Goal: Information Seeking & Learning: Learn about a topic

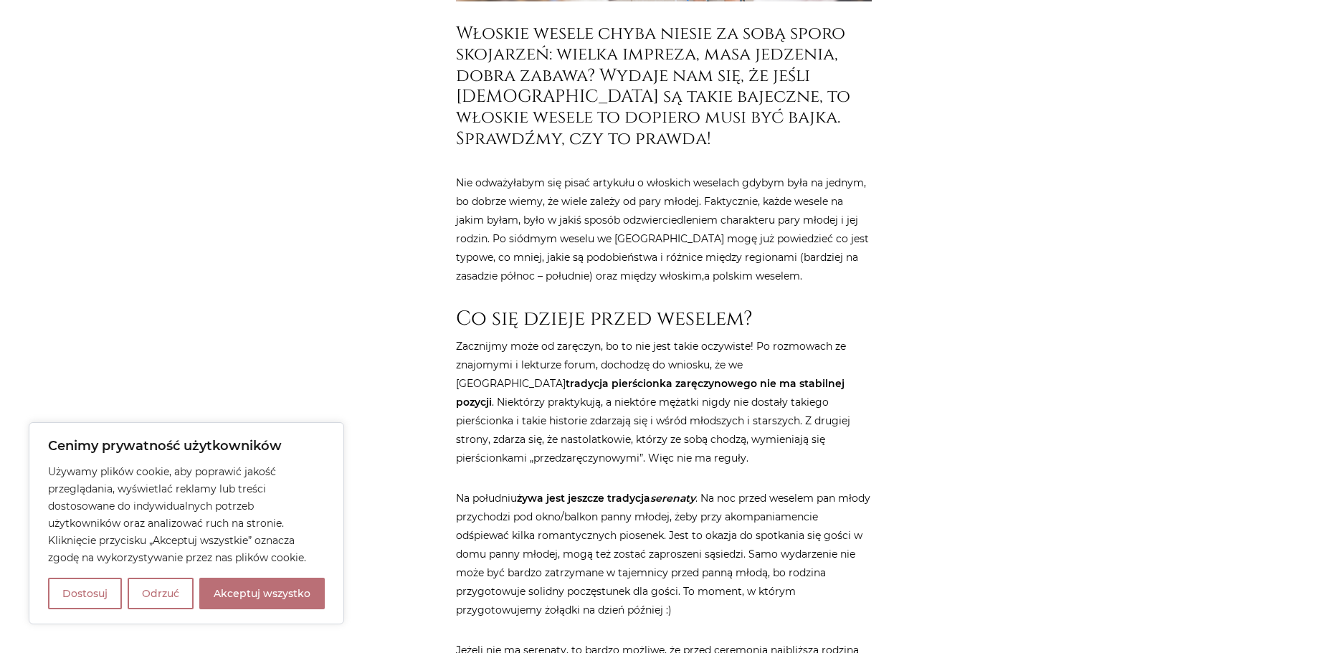
scroll to position [788, 0]
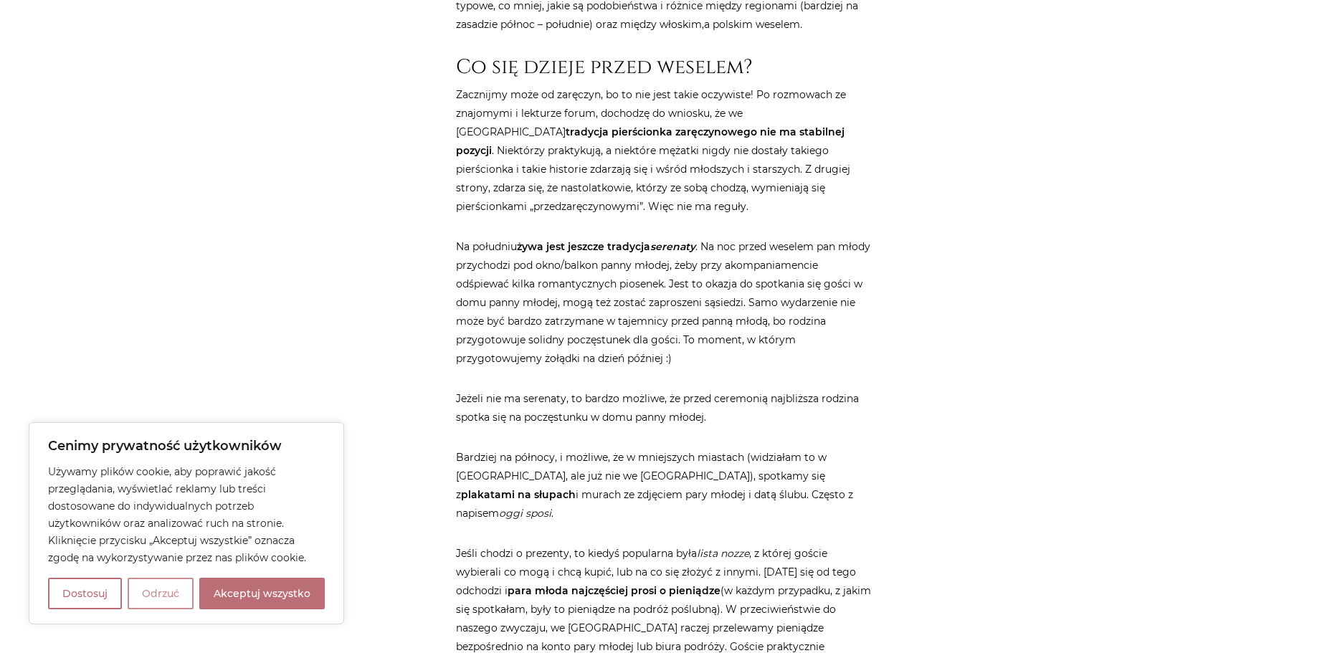
click at [156, 586] on button "Odrzuć" at bounding box center [161, 594] width 66 height 32
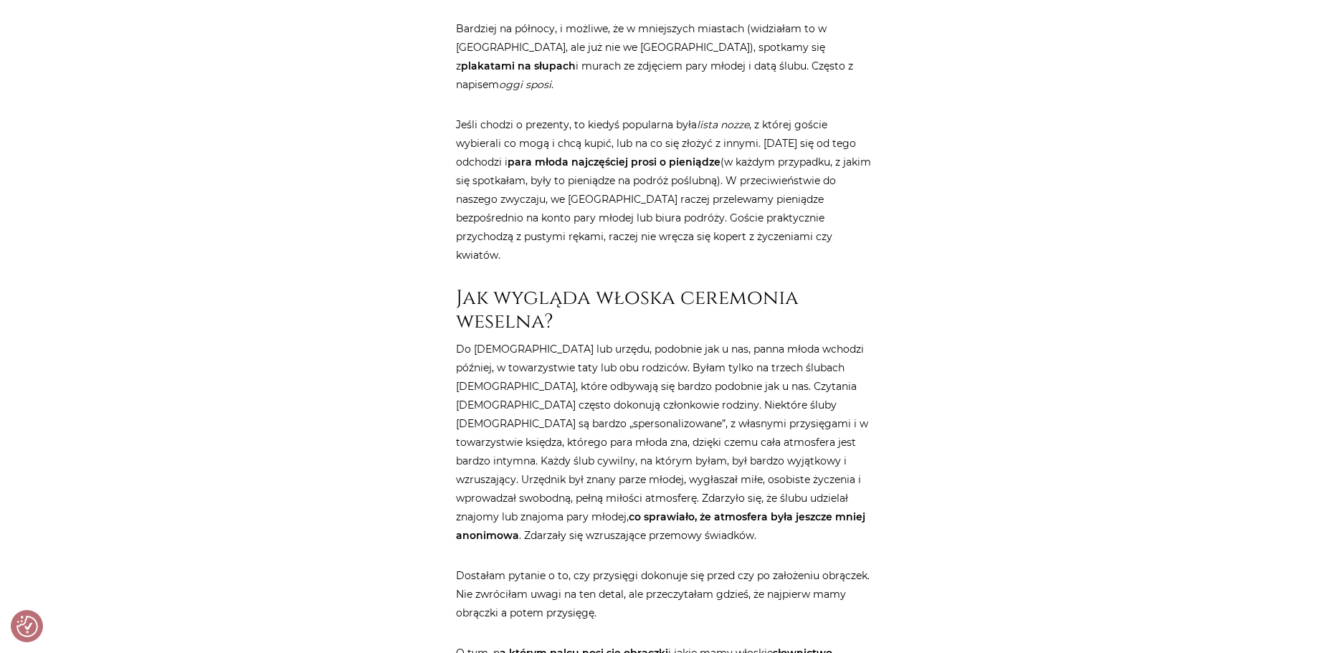
scroll to position [1218, 0]
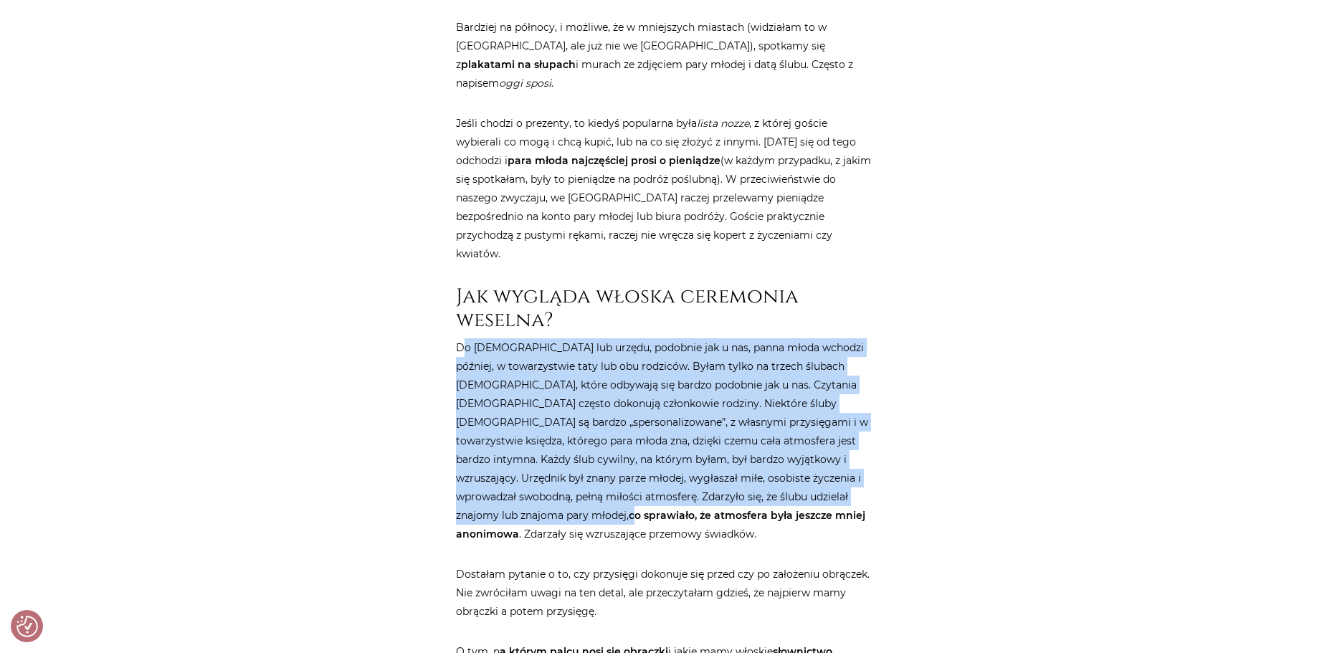
drag, startPoint x: 463, startPoint y: 315, endPoint x: 742, endPoint y: 454, distance: 312.5
click at [741, 452] on p "Do [DEMOGRAPHIC_DATA] lub urzędu, podobnie jak u nas, panna młoda wchodzi późni…" at bounding box center [664, 440] width 416 height 205
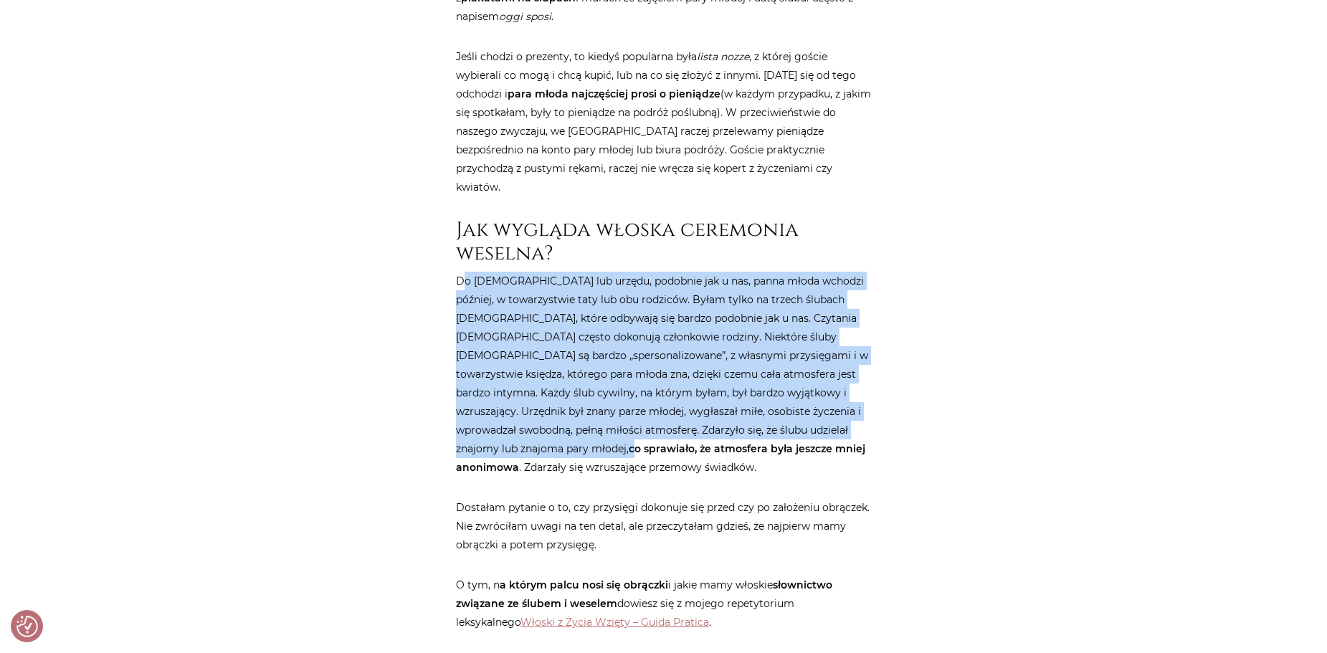
scroll to position [1290, 0]
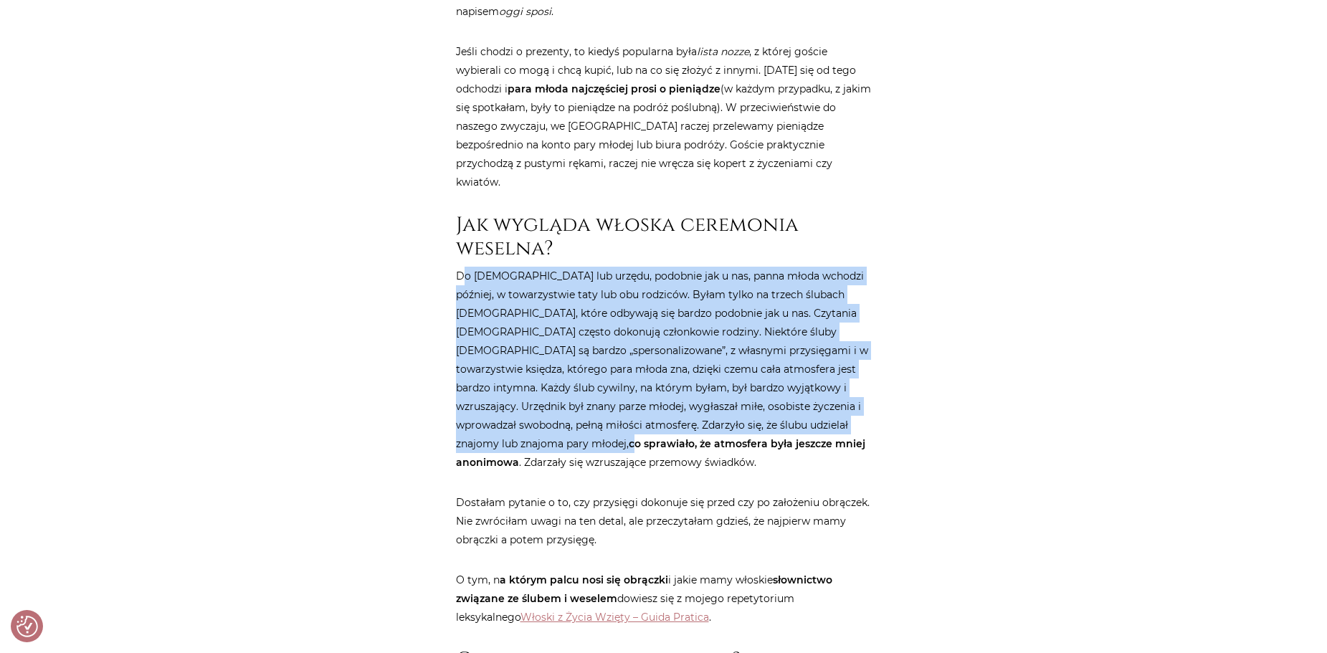
click at [551, 366] on p "Do [DEMOGRAPHIC_DATA] lub urzędu, podobnie jak u nas, panna młoda wchodzi późni…" at bounding box center [664, 369] width 416 height 205
click at [517, 381] on p "Do [DEMOGRAPHIC_DATA] lub urzędu, podobnie jak u nas, panna młoda wchodzi późni…" at bounding box center [664, 369] width 416 height 205
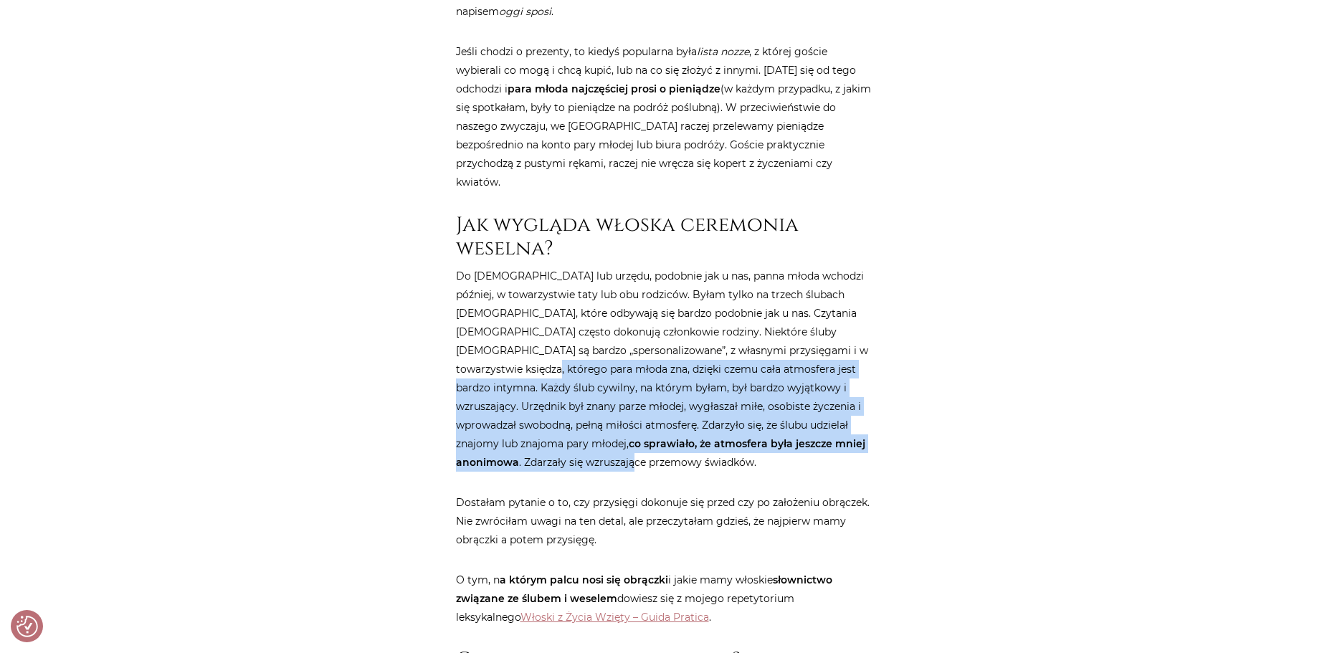
drag, startPoint x: 474, startPoint y: 342, endPoint x: 785, endPoint y: 413, distance: 319.0
click at [785, 413] on p "Do [DEMOGRAPHIC_DATA] lub urzędu, podobnie jak u nas, panna młoda wchodzi późni…" at bounding box center [664, 369] width 416 height 205
click at [786, 414] on p "Do [DEMOGRAPHIC_DATA] lub urzędu, podobnie jak u nas, panna młoda wchodzi późni…" at bounding box center [664, 369] width 416 height 205
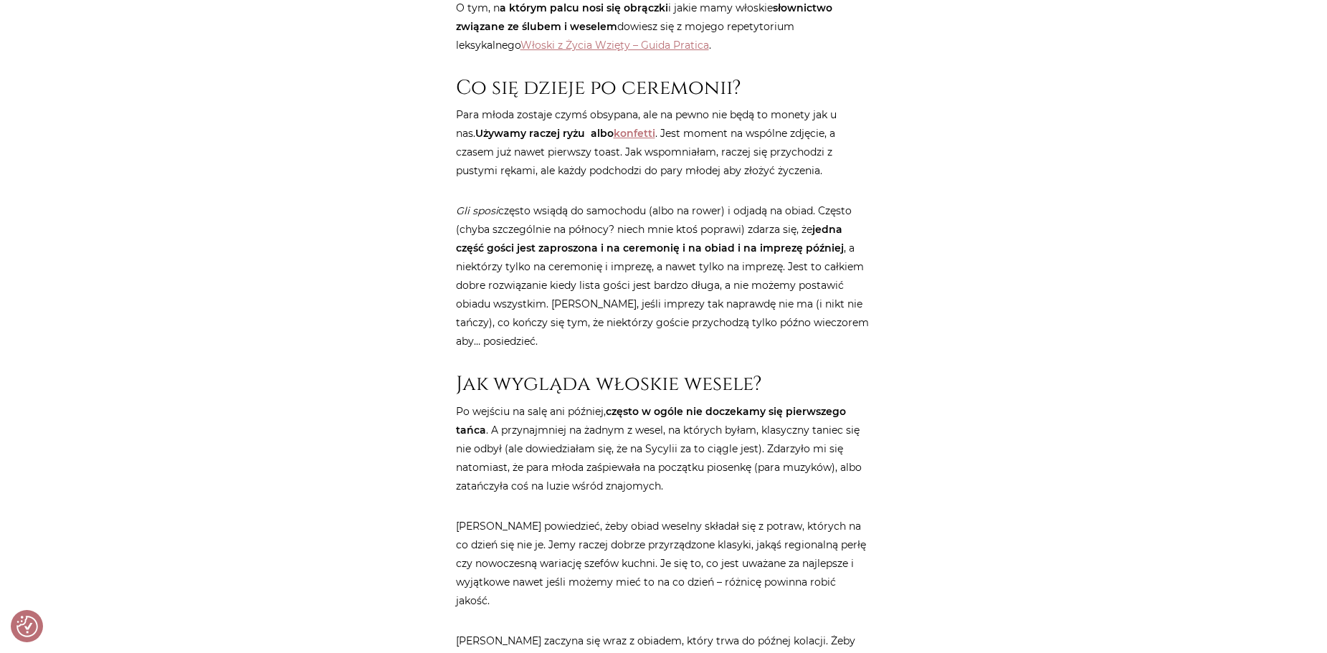
scroll to position [1863, 0]
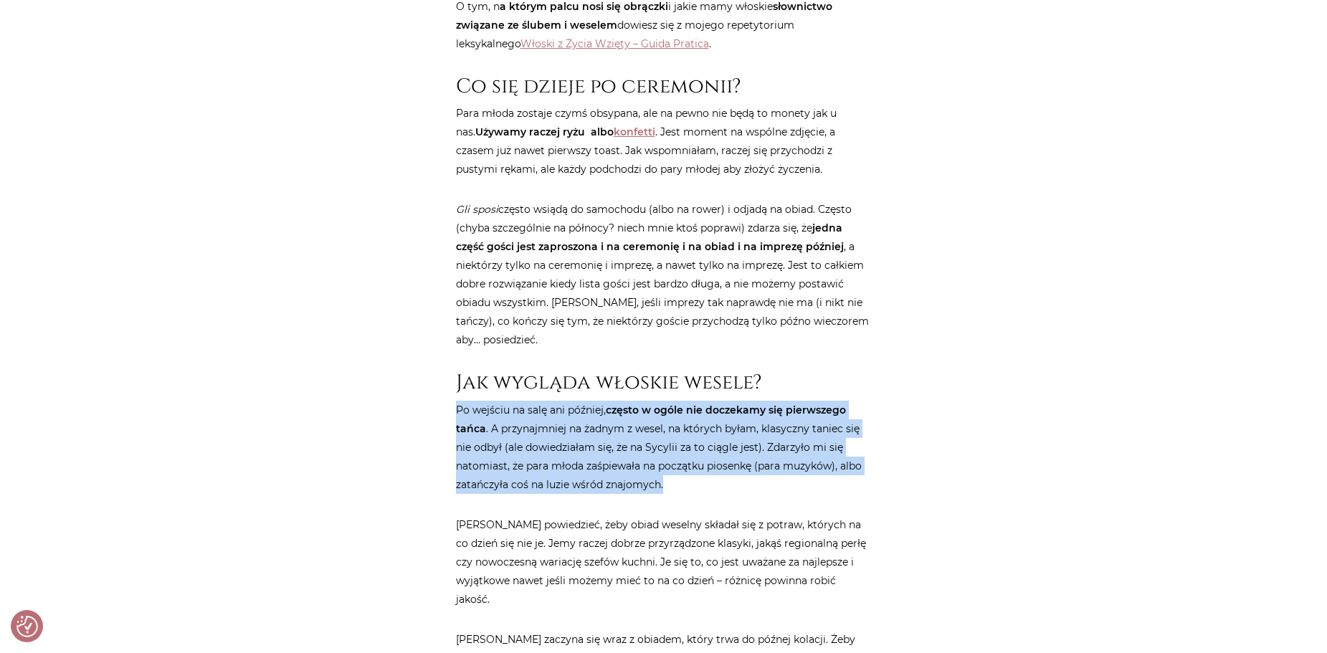
drag, startPoint x: 456, startPoint y: 371, endPoint x: 812, endPoint y: 442, distance: 363.2
click at [812, 442] on p "Po wejściu na salę ani później, często w ogóle nie doczekamy się pierwszego tań…" at bounding box center [664, 447] width 416 height 93
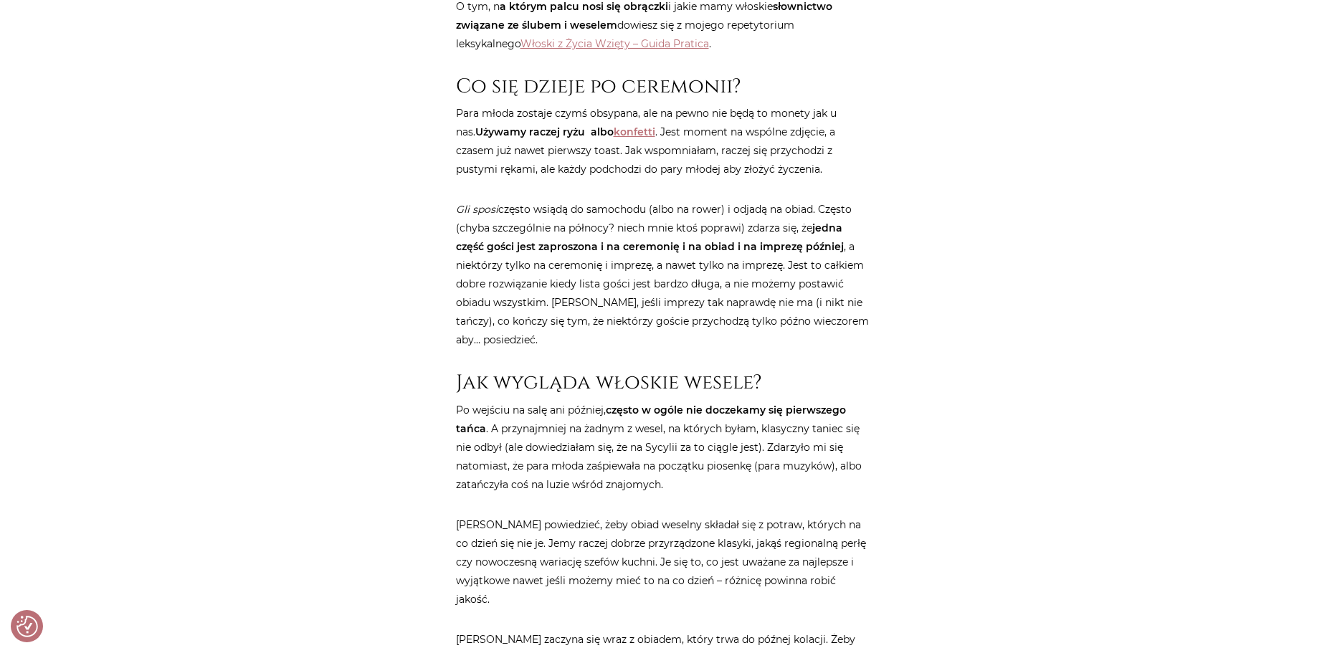
click at [814, 457] on article "Strona główna / Blog / Kultura [GEOGRAPHIC_DATA] / Jak wygląda włoskie wesele? …" at bounding box center [664, 240] width 416 height 3859
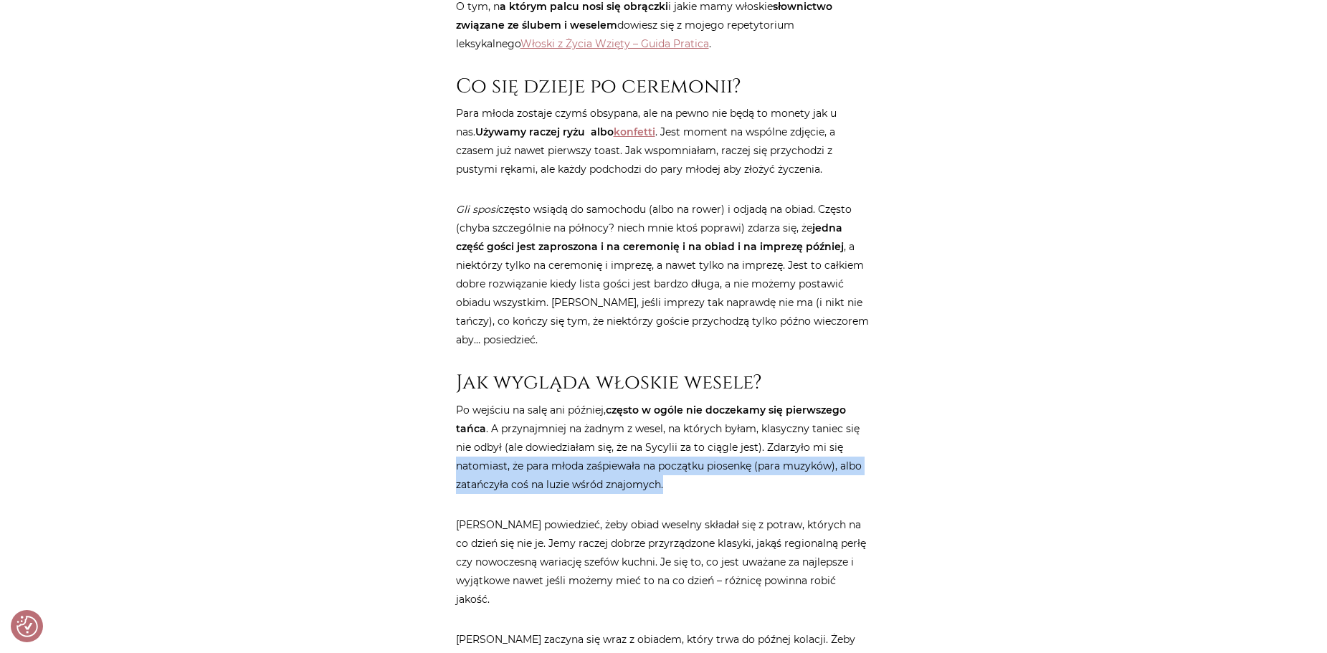
drag, startPoint x: 443, startPoint y: 429, endPoint x: 863, endPoint y: 454, distance: 420.8
click at [862, 453] on div "Strona główna / Blog / Kultura [GEOGRAPHIC_DATA] / Jak wygląda włoskie wesele? …" at bounding box center [664, 400] width 860 height 4178
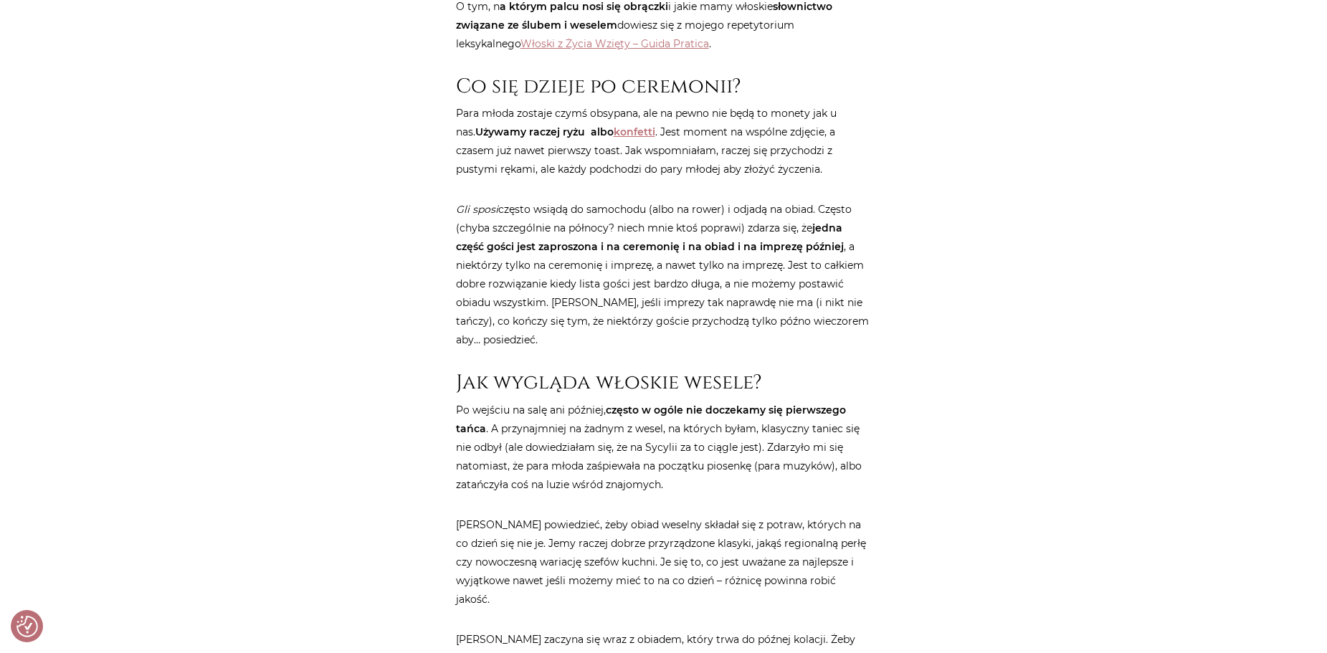
click at [862, 457] on article "Strona główna / Blog / Kultura [GEOGRAPHIC_DATA] / Jak wygląda włoskie wesele? …" at bounding box center [664, 240] width 416 height 3859
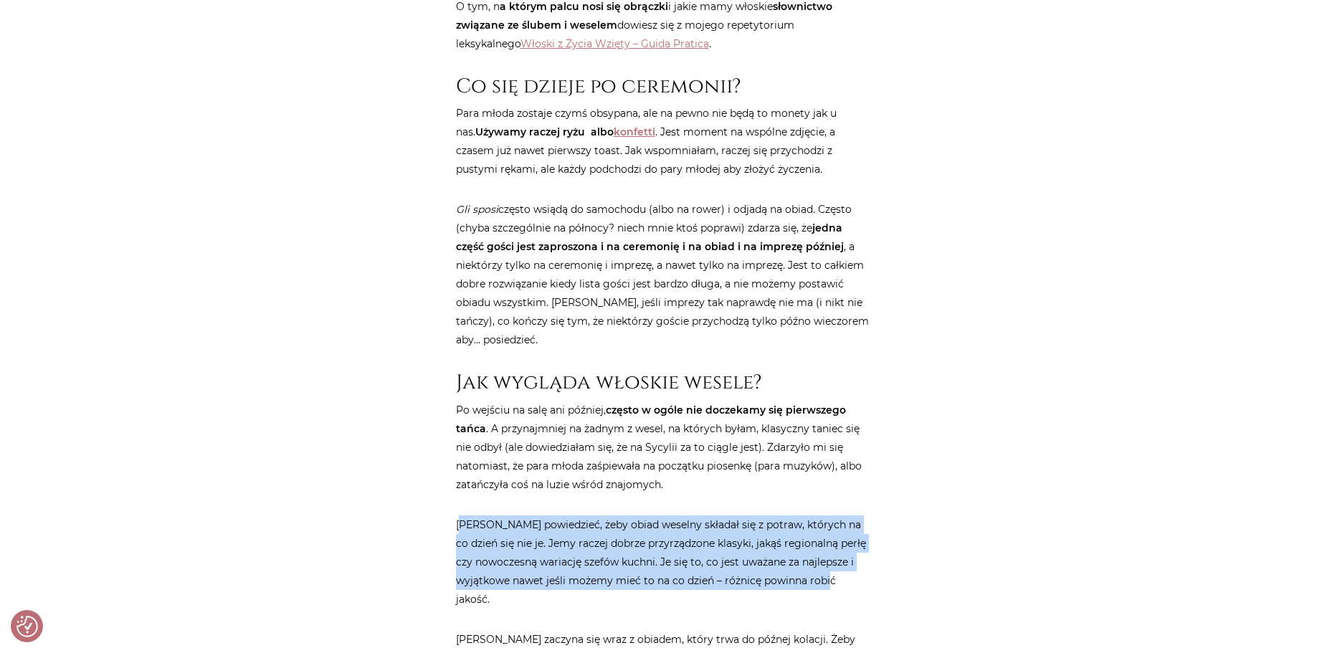
drag, startPoint x: 445, startPoint y: 487, endPoint x: 856, endPoint y: 545, distance: 414.7
click at [856, 545] on div "Strona główna / Blog / Kultura [GEOGRAPHIC_DATA] / Jak wygląda włoskie wesele? …" at bounding box center [664, 400] width 860 height 4178
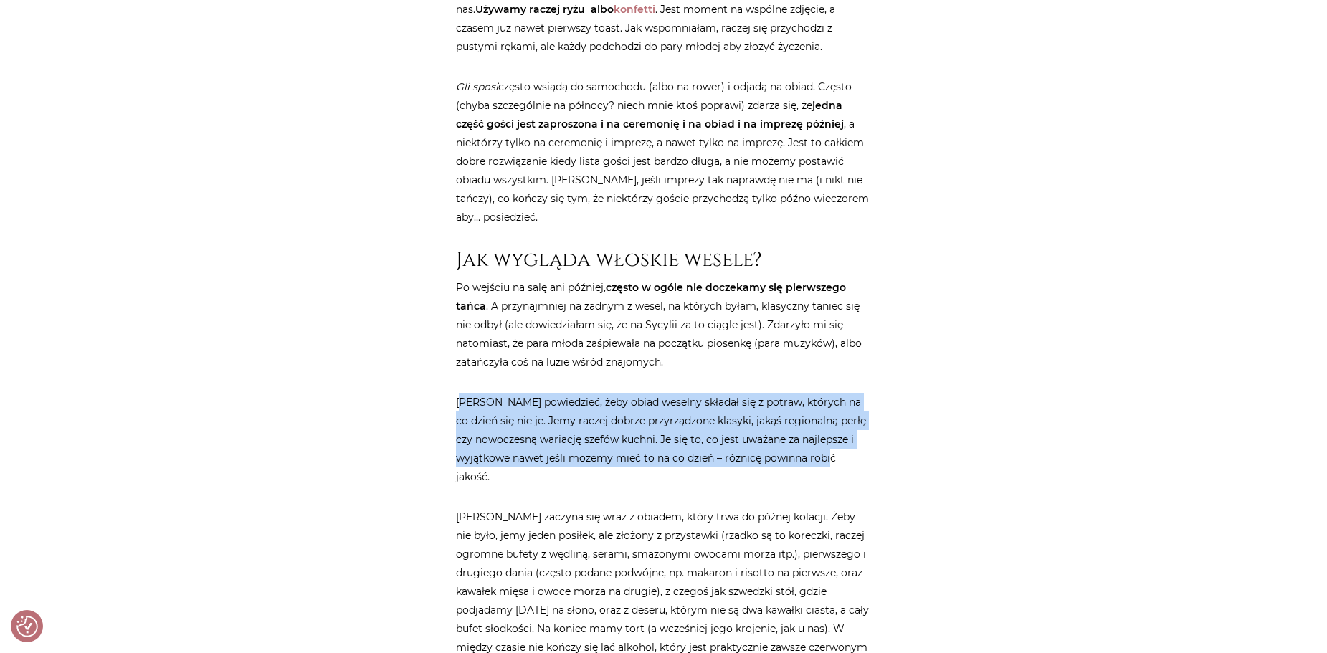
scroll to position [2007, 0]
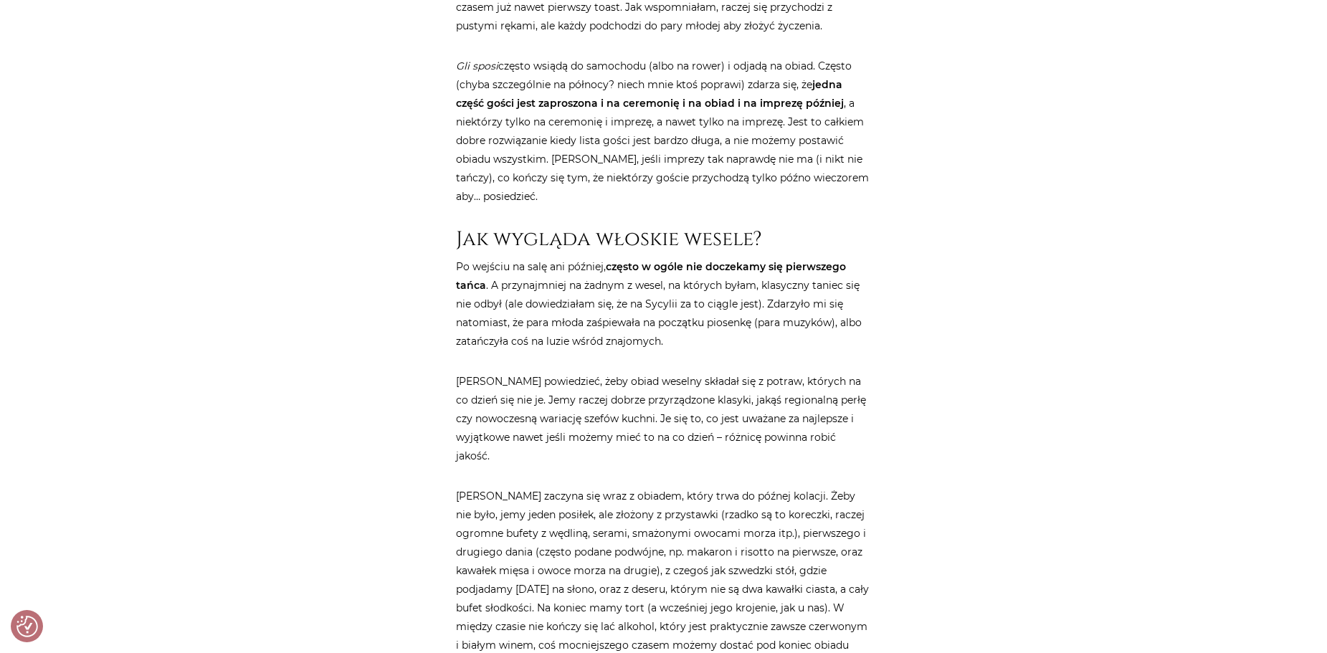
click at [1199, 311] on main "Strona główna / Blog / Kultura [GEOGRAPHIC_DATA] / Jak wygląda włoskie wesele? …" at bounding box center [663, 256] width 1327 height 4178
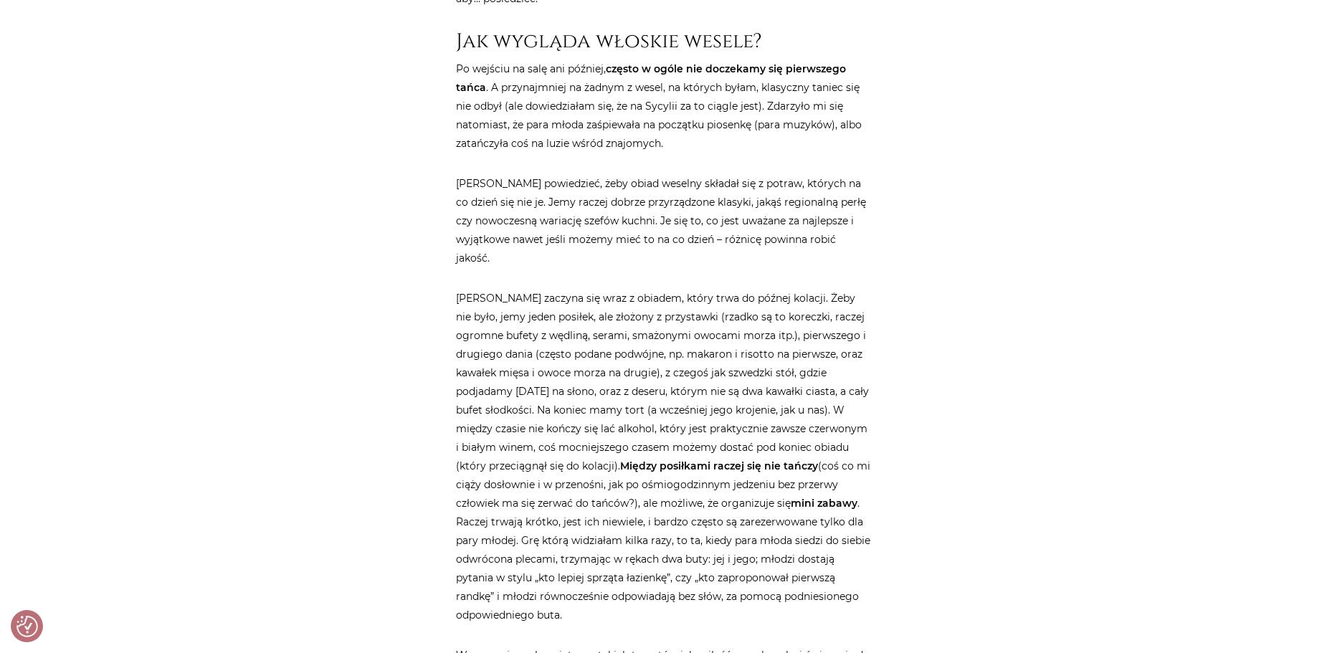
scroll to position [2222, 0]
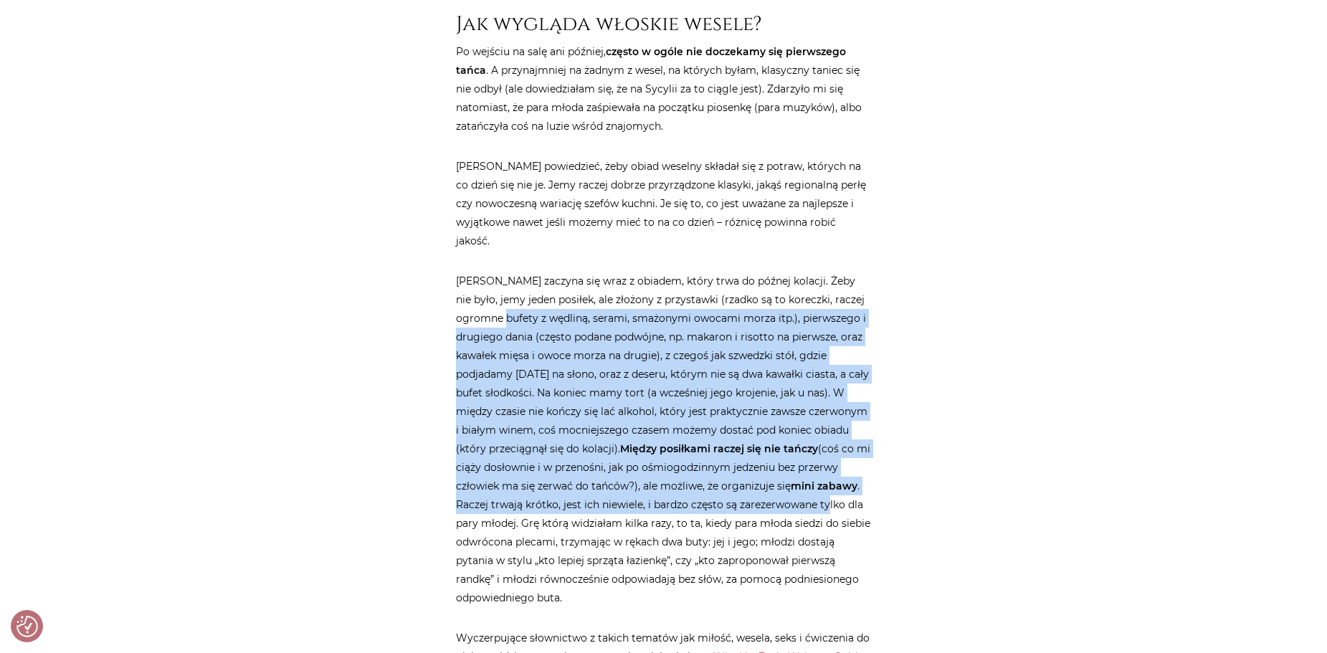
drag, startPoint x: 492, startPoint y: 263, endPoint x: 790, endPoint y: 452, distance: 352.7
click at [790, 452] on p "[PERSON_NAME] zaczyna się wraz z obiadem, który trwa do późnej kolacji. Żeby ni…" at bounding box center [664, 439] width 416 height 335
click at [535, 428] on p "[PERSON_NAME] zaczyna się wraz z obiadem, który trwa do późnej kolacji. Żeby ni…" at bounding box center [664, 439] width 416 height 335
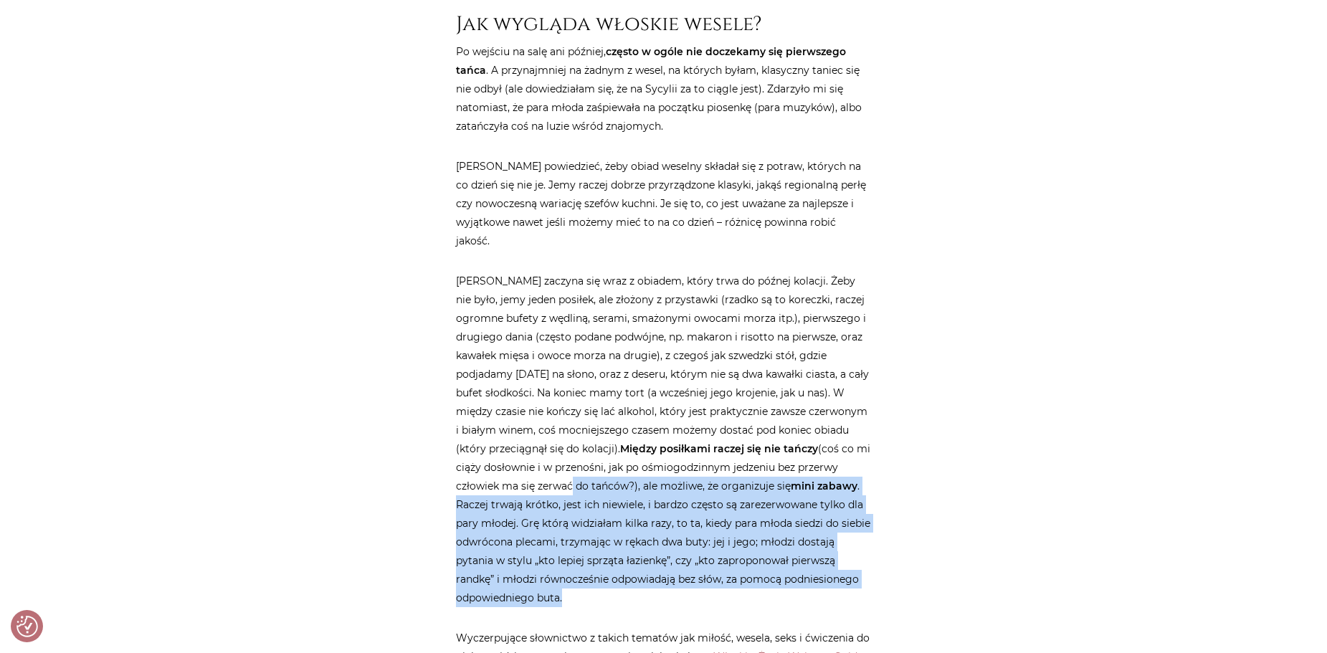
drag, startPoint x: 523, startPoint y: 428, endPoint x: 805, endPoint y: 534, distance: 301.0
click at [805, 534] on p "[PERSON_NAME] zaczyna się wraz z obiadem, który trwa do późnej kolacji. Żeby ni…" at bounding box center [664, 439] width 416 height 335
click at [735, 518] on p "[PERSON_NAME] zaczyna się wraz z obiadem, który trwa do późnej kolacji. Żeby ni…" at bounding box center [664, 439] width 416 height 335
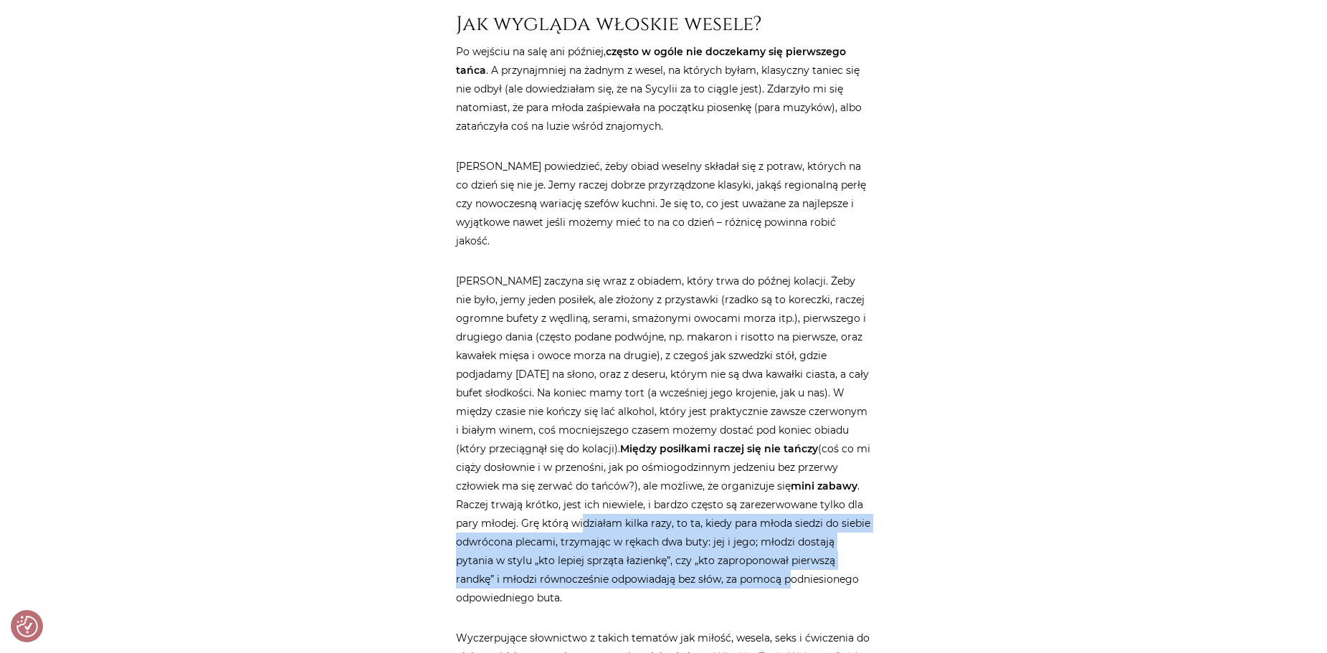
drag, startPoint x: 557, startPoint y: 476, endPoint x: 798, endPoint y: 529, distance: 246.6
click at [794, 525] on p "[PERSON_NAME] zaczyna się wraz z obiadem, który trwa do późnej kolacji. Żeby ni…" at bounding box center [664, 439] width 416 height 335
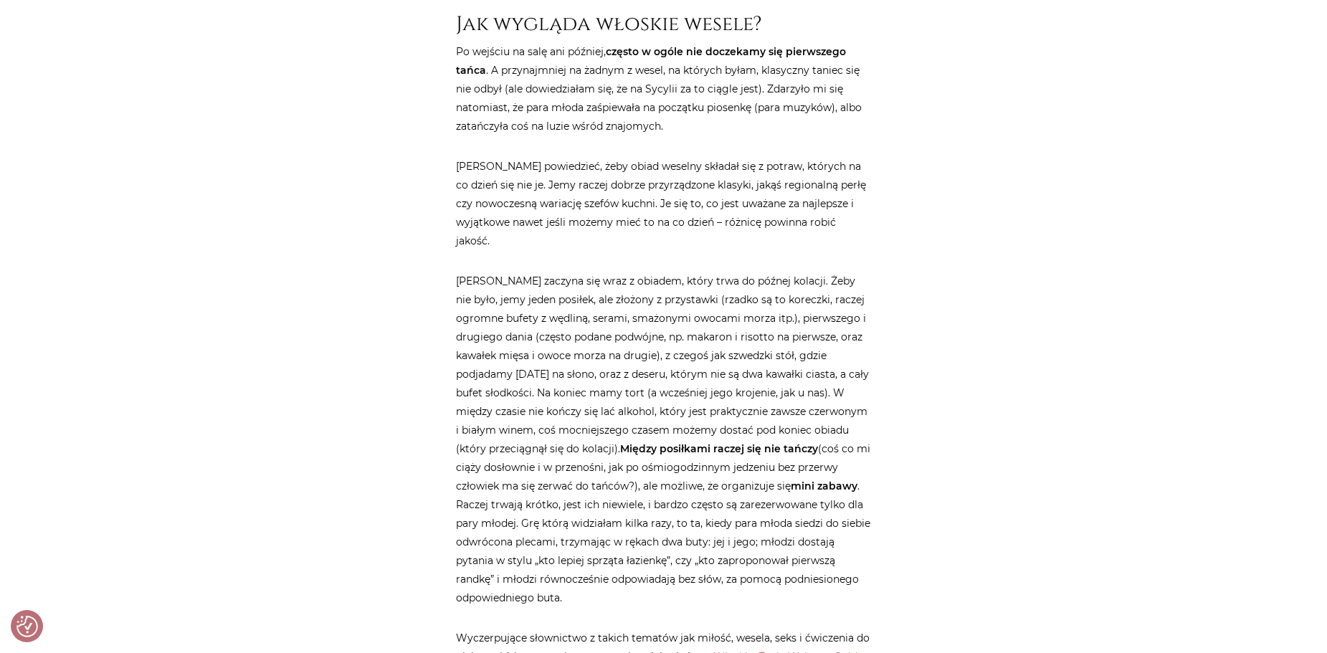
click at [798, 529] on p "[PERSON_NAME] zaczyna się wraz z obiadem, który trwa do późnej kolacji. Żeby ni…" at bounding box center [664, 439] width 416 height 335
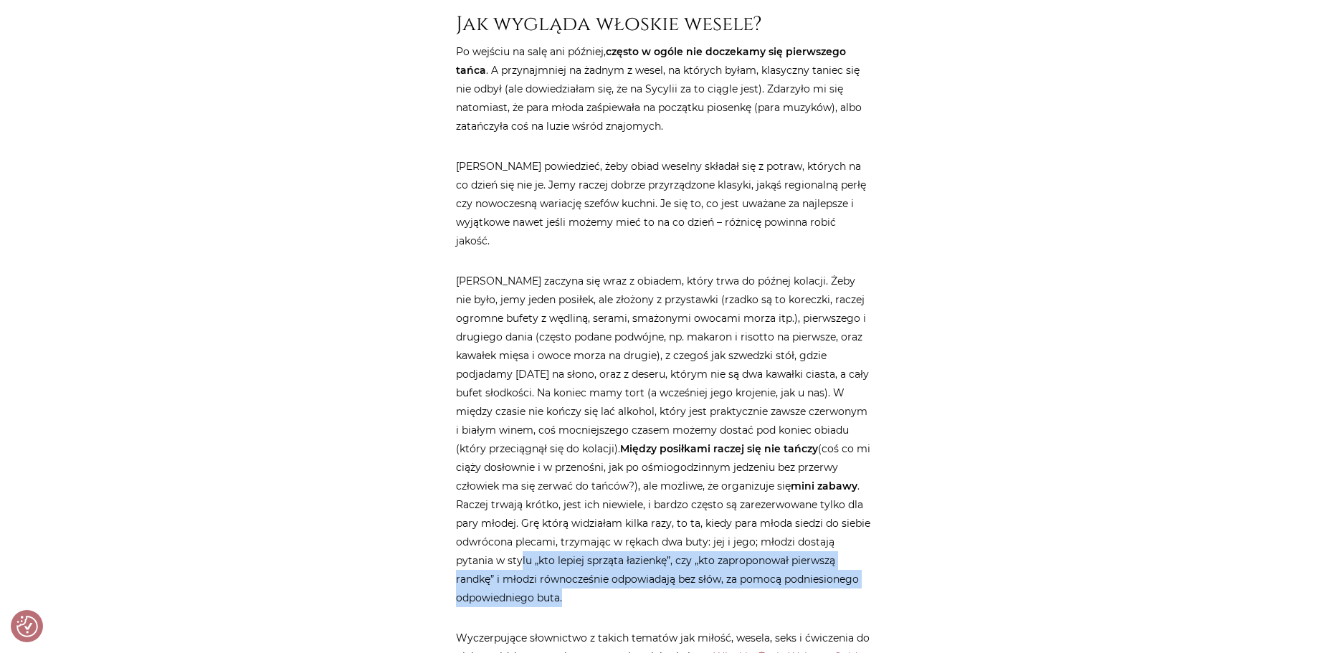
drag, startPoint x: 520, startPoint y: 509, endPoint x: 814, endPoint y: 541, distance: 295.6
click at [814, 541] on p "[PERSON_NAME] zaczyna się wraz z obiadem, który trwa do późnej kolacji. Żeby ni…" at bounding box center [664, 439] width 416 height 335
click at [787, 529] on p "[PERSON_NAME] zaczyna się wraz z obiadem, który trwa do późnej kolacji. Żeby ni…" at bounding box center [664, 439] width 416 height 335
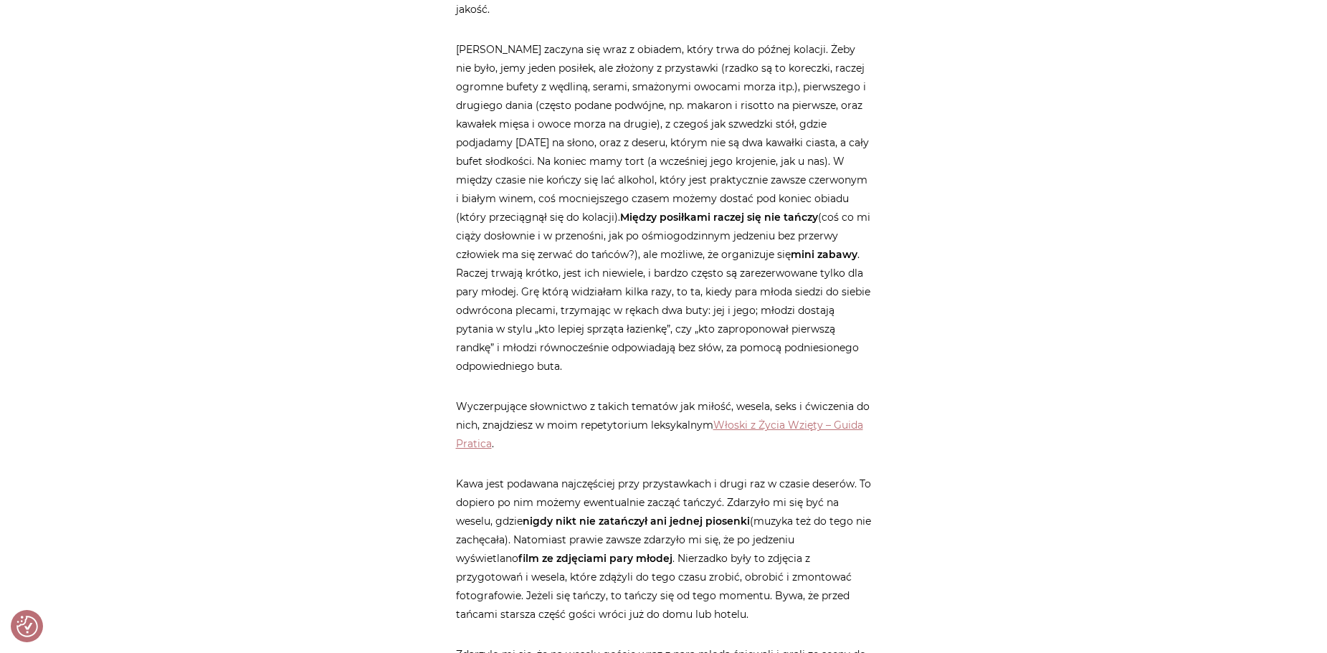
scroll to position [2508, 0]
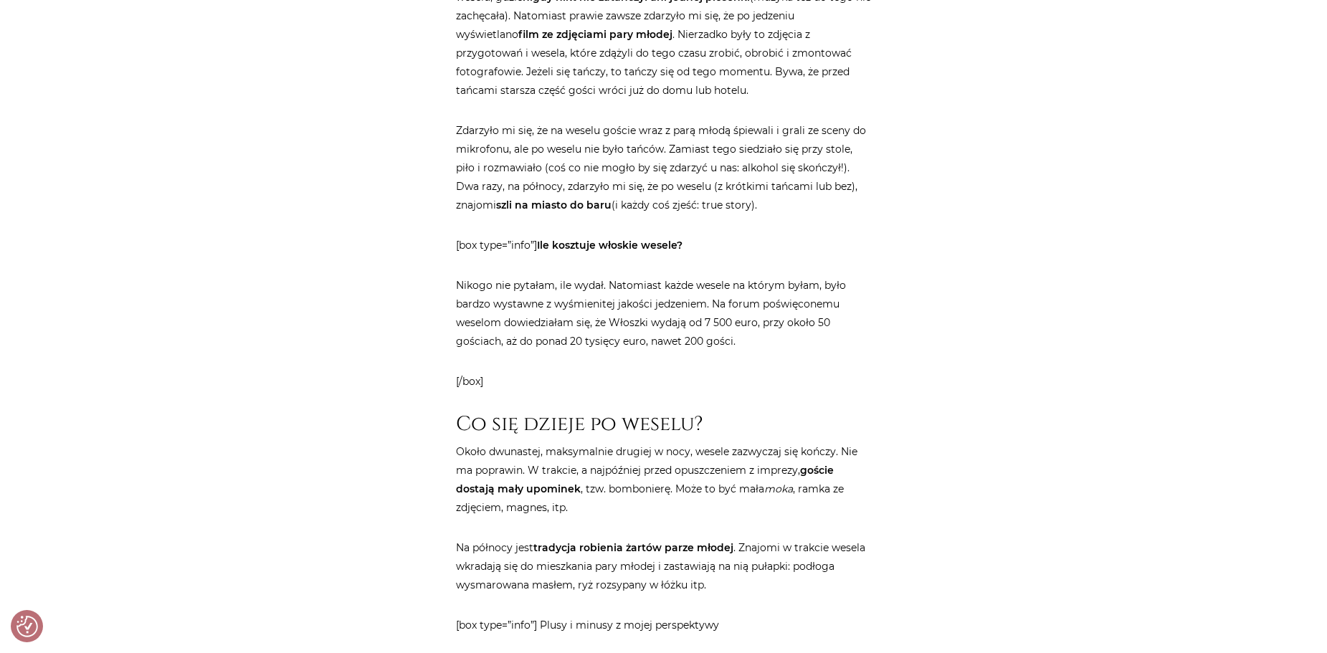
scroll to position [3010, 0]
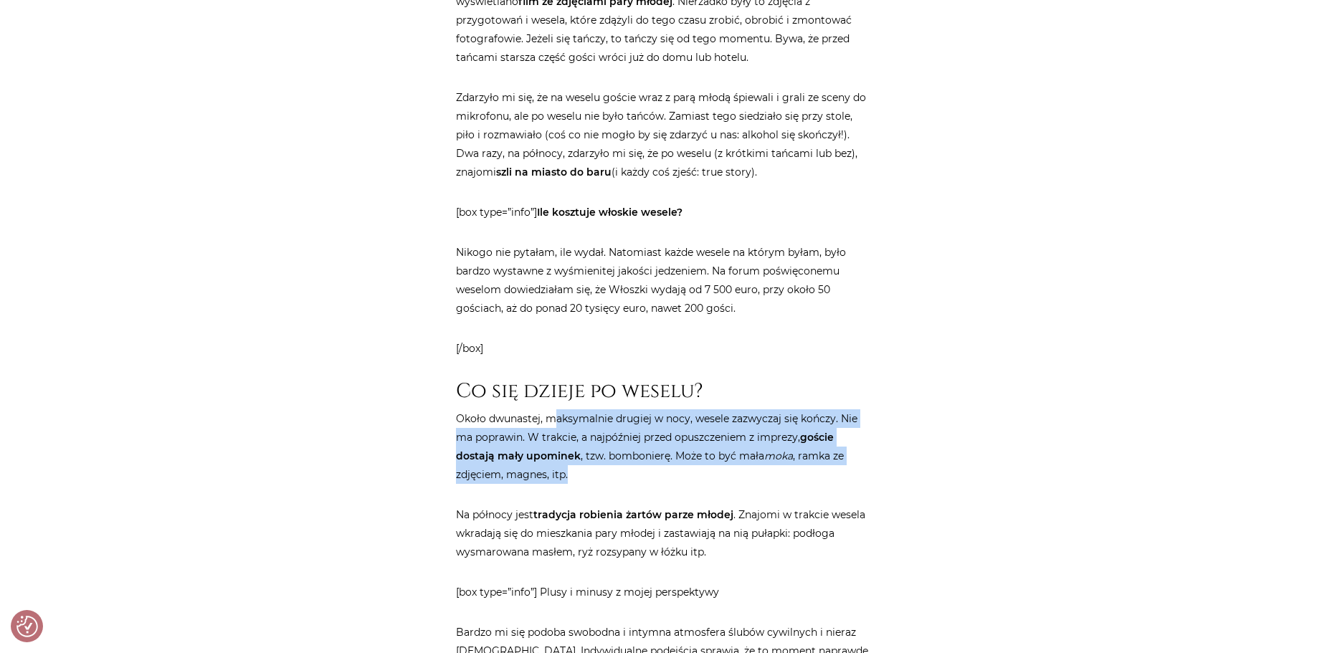
drag, startPoint x: 590, startPoint y: 362, endPoint x: 789, endPoint y: 412, distance: 205.5
click at [789, 412] on p "Około dwunastej, maksymalnie drugiej w nocy, wesele zazwyczaj się kończy. Nie m…" at bounding box center [664, 446] width 416 height 75
click at [786, 412] on p "Około dwunastej, maksymalnie drugiej w nocy, wesele zazwyczaj się kończy. Nie m…" at bounding box center [664, 446] width 416 height 75
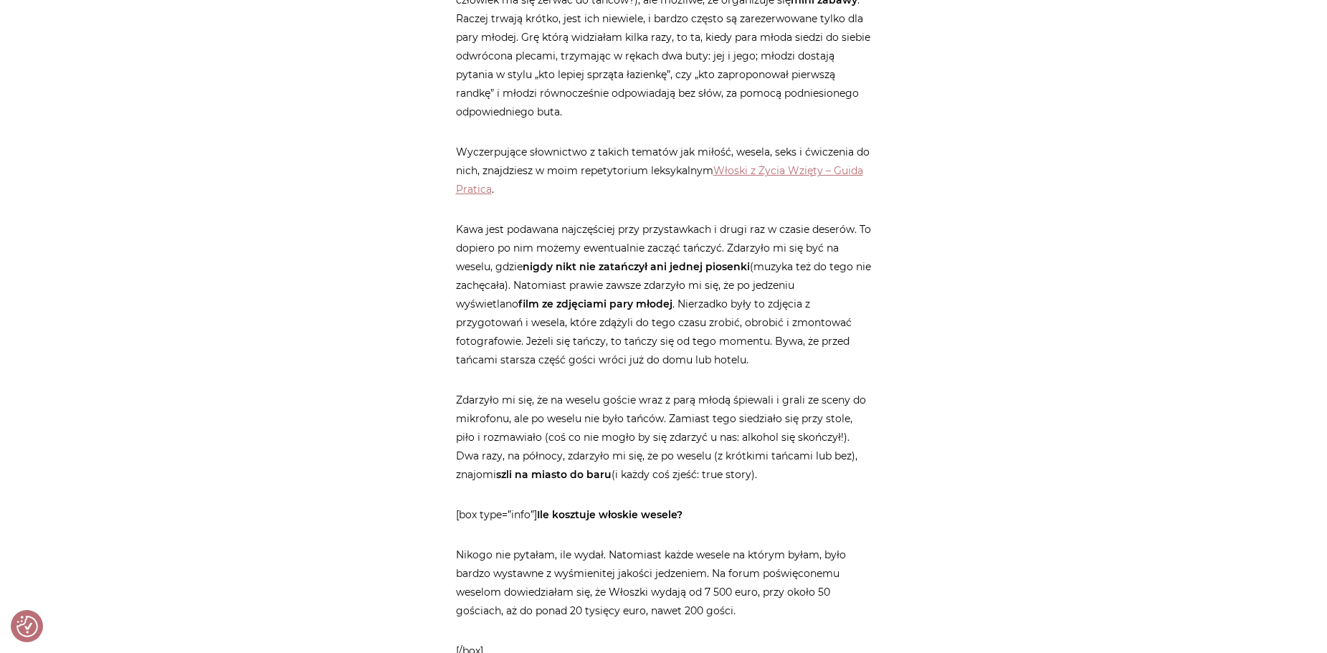
scroll to position [2723, 0]
